Goal: Find specific page/section: Find specific page/section

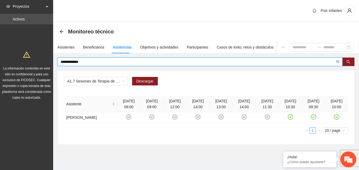
drag, startPoint x: 0, startPoint y: 0, endPoint x: 41, endPoint y: 63, distance: 75.3
click at [42, 63] on section "**********" at bounding box center [179, 88] width 359 height 177
click at [93, 63] on input "**********" at bounding box center [198, 62] width 274 height 6
click at [93, 64] on input "text" at bounding box center [198, 62] width 274 height 6
type input "*"
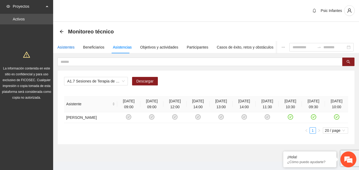
click at [65, 48] on div "Asistentes" at bounding box center [65, 47] width 17 height 6
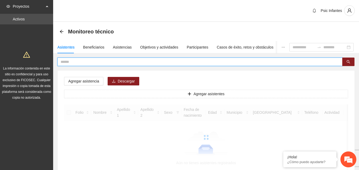
click at [73, 63] on input "text" at bounding box center [198, 62] width 274 height 6
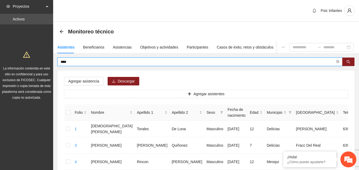
type input "****"
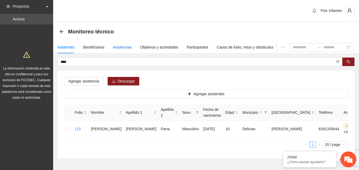
click at [116, 46] on div "Asistencias" at bounding box center [122, 47] width 19 height 6
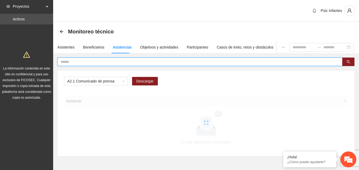
click at [109, 60] on input "text" at bounding box center [198, 62] width 274 height 6
click at [113, 84] on span "A2.1 Comunicado de prensa" at bounding box center [95, 81] width 57 height 8
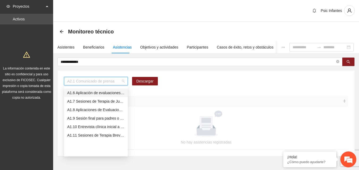
scroll to position [15, 0]
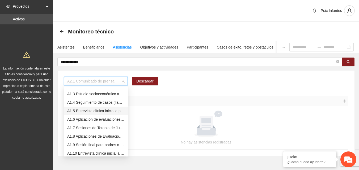
click at [98, 113] on div "A1.5 Entrevista clínica inicial a padres o tutores de NN" at bounding box center [95, 111] width 57 height 6
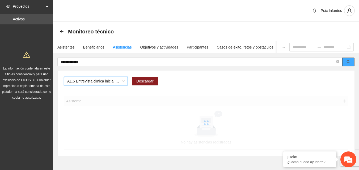
click at [351, 62] on button "button" at bounding box center [348, 62] width 12 height 8
click at [103, 83] on span "A1.5 Entrevista clínica inicial a padres o tutores de NN" at bounding box center [95, 81] width 57 height 8
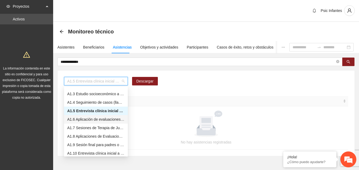
click at [98, 121] on div "A1.6 Aplicación de evaluaciones Pre a NN" at bounding box center [95, 120] width 57 height 6
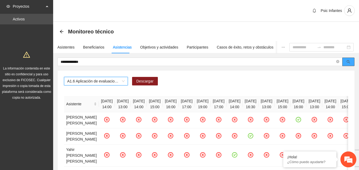
click at [352, 63] on button "button" at bounding box center [348, 62] width 12 height 8
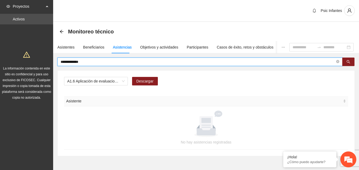
click at [95, 61] on input "**********" at bounding box center [198, 62] width 274 height 6
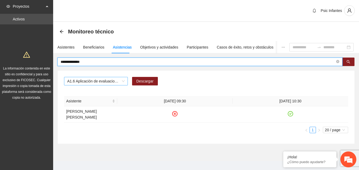
click at [122, 84] on span "A1.6 Aplicación de evaluaciones Pre a NN" at bounding box center [95, 81] width 57 height 8
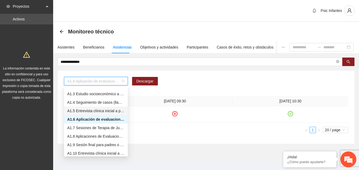
click at [111, 112] on div "A1.5 Entrevista clínica inicial a padres o tutores de NN" at bounding box center [95, 111] width 57 height 6
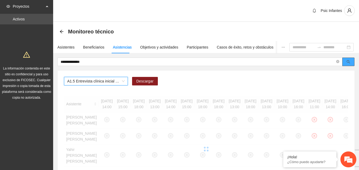
click at [349, 63] on icon "search" at bounding box center [348, 62] width 4 height 4
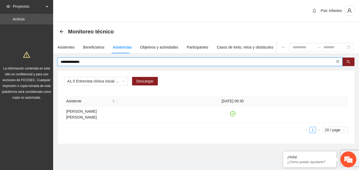
drag, startPoint x: 93, startPoint y: 59, endPoint x: 46, endPoint y: 64, distance: 47.3
click at [46, 64] on section "**********" at bounding box center [179, 88] width 359 height 176
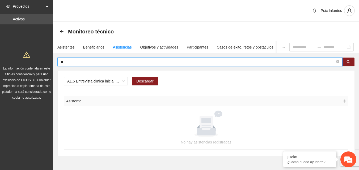
type input "*"
type input "******"
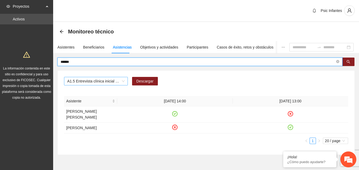
click at [113, 83] on span "A1.5 Entrevista clínica inicial a padres o tutores de NN" at bounding box center [95, 81] width 57 height 8
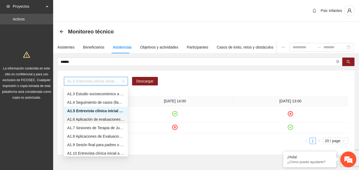
click at [96, 120] on div "A1.6 Aplicación de evaluaciones Pre a NN" at bounding box center [95, 120] width 57 height 6
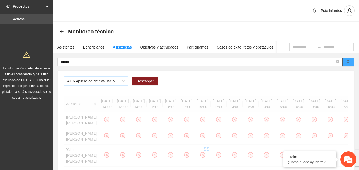
click at [350, 62] on button "button" at bounding box center [348, 62] width 12 height 8
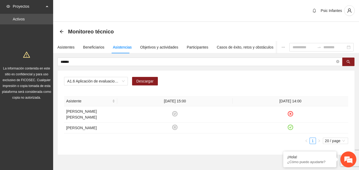
click at [251, 13] on div "Psic Infantes" at bounding box center [206, 11] width 306 height 22
click at [240, 19] on div "Psic Infantes" at bounding box center [206, 11] width 306 height 22
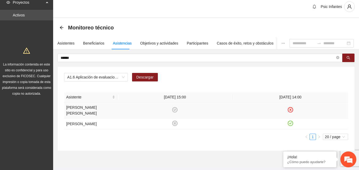
scroll to position [0, 0]
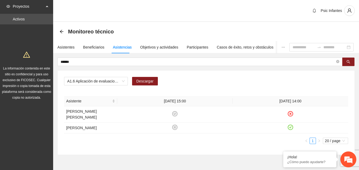
click at [144, 18] on div "Psic Infantes" at bounding box center [206, 11] width 306 height 22
click at [176, 23] on div "Monitoreo técnico" at bounding box center [206, 31] width 306 height 19
click at [210, 20] on div "Psic Infantes" at bounding box center [206, 11] width 306 height 22
